Goal: Navigation & Orientation: Find specific page/section

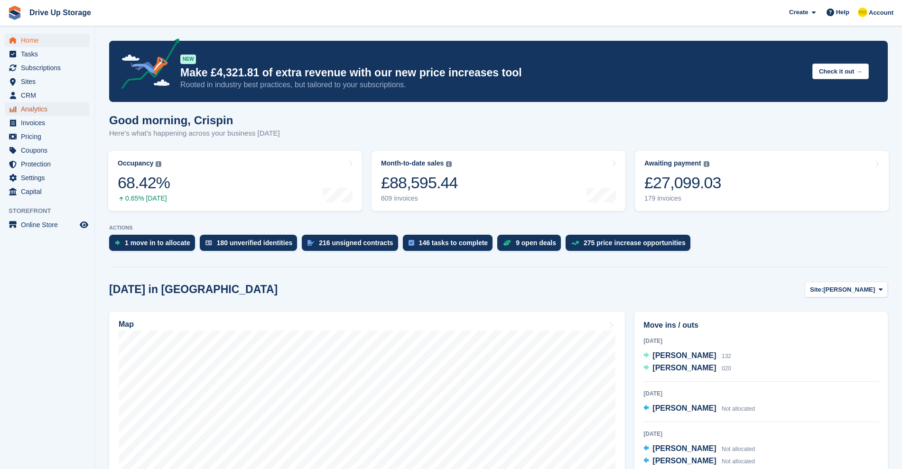
click at [34, 111] on span "Analytics" at bounding box center [49, 108] width 57 height 13
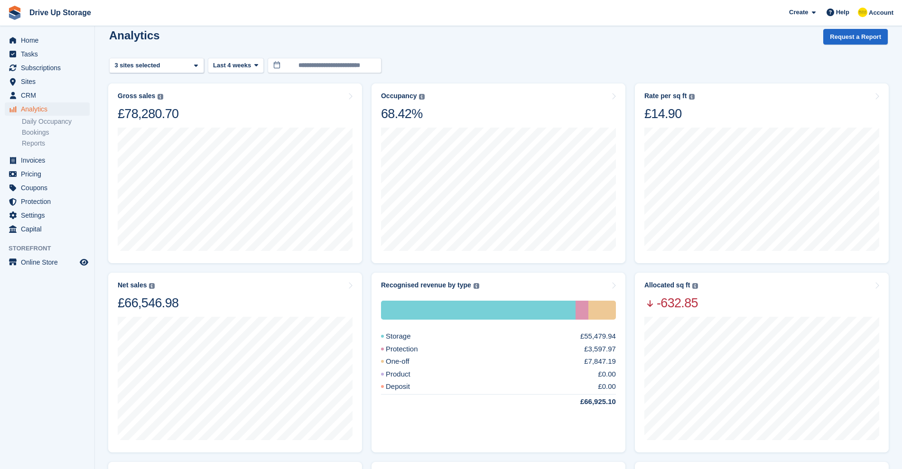
scroll to position [13, 0]
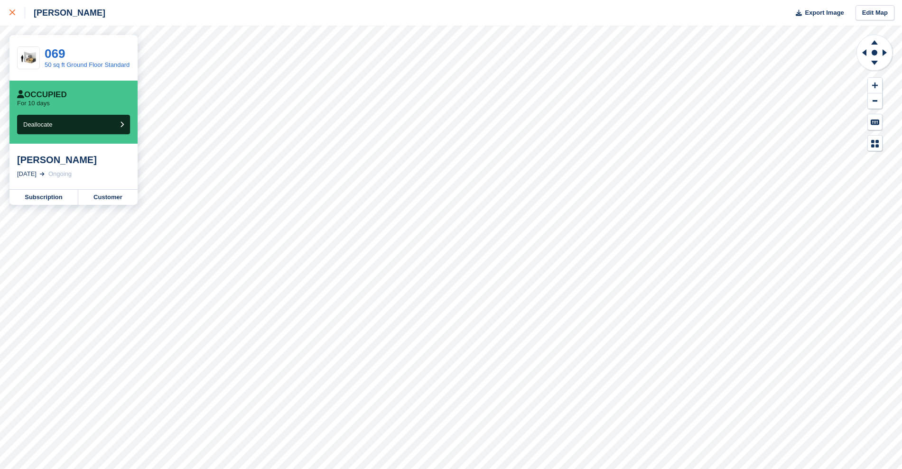
click at [10, 11] on icon at bounding box center [12, 12] width 6 height 6
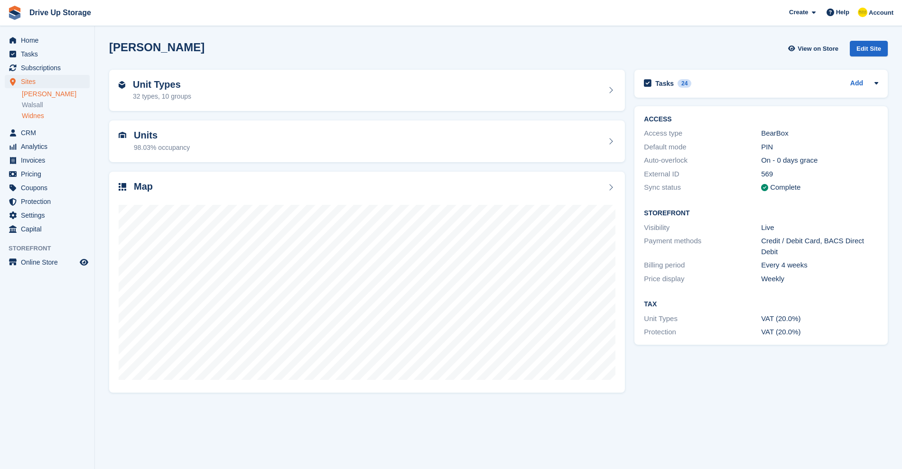
click at [37, 117] on link "Widnes" at bounding box center [56, 115] width 68 height 9
